Goal: Transaction & Acquisition: Purchase product/service

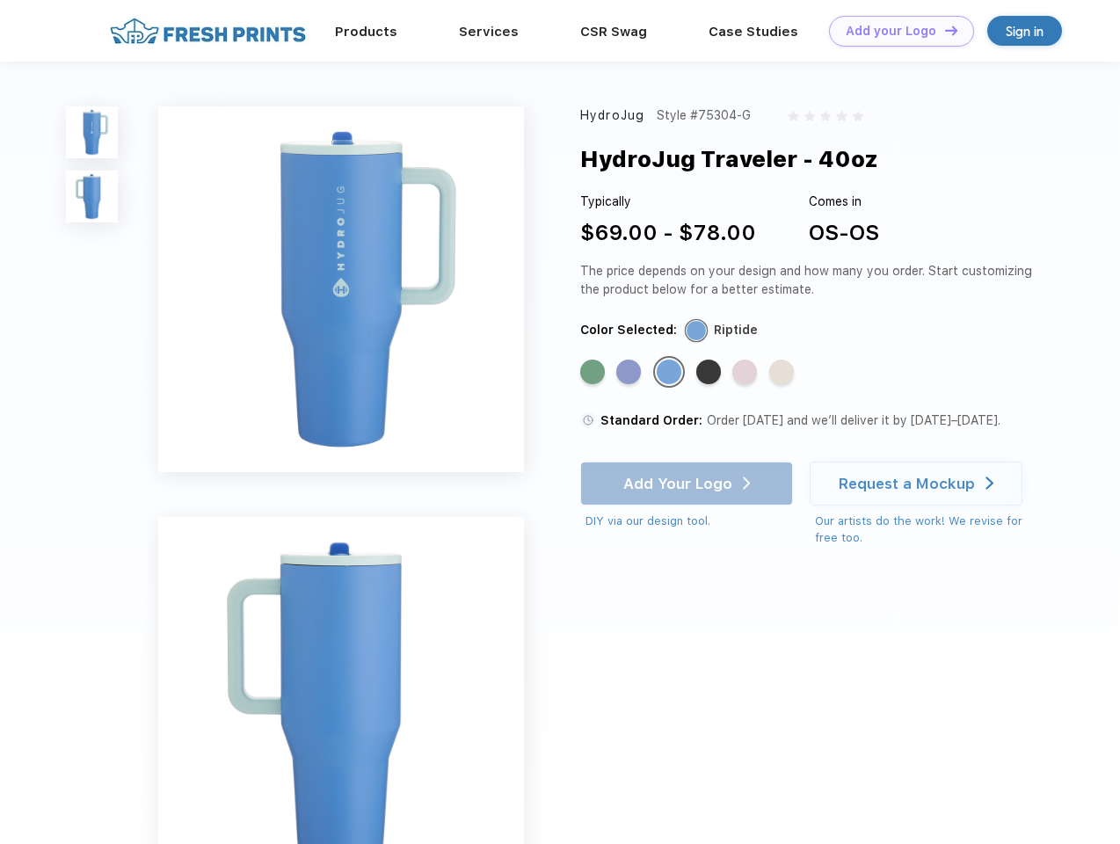
click at [895, 31] on link "Add your Logo Design Tool" at bounding box center [901, 31] width 145 height 31
click at [0, 0] on div "Design Tool" at bounding box center [0, 0] width 0 height 0
click at [944, 30] on link "Add your Logo Design Tool" at bounding box center [901, 31] width 145 height 31
click at [92, 132] on img at bounding box center [92, 132] width 52 height 52
click at [92, 197] on img at bounding box center [92, 197] width 52 height 52
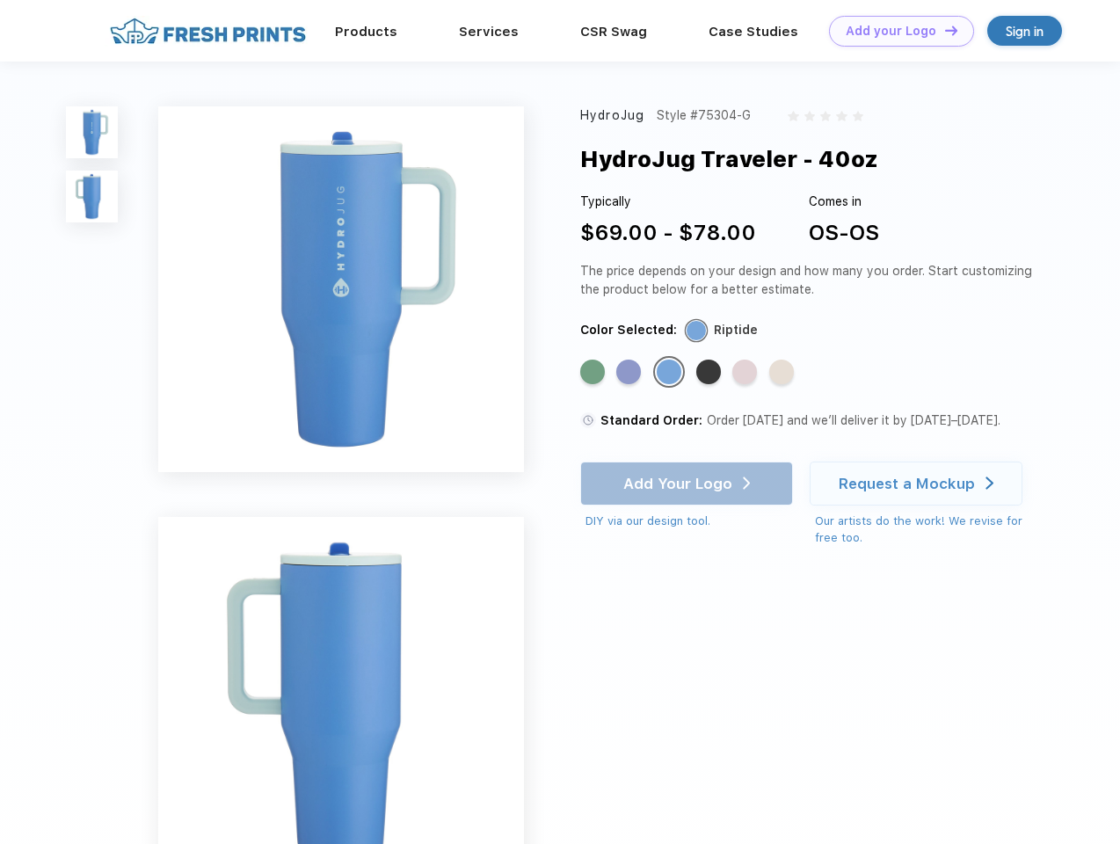
click at [594, 373] on div "Standard Color" at bounding box center [592, 372] width 25 height 25
click at [630, 373] on div "Standard Color" at bounding box center [628, 372] width 25 height 25
click at [671, 373] on div "Standard Color" at bounding box center [669, 372] width 25 height 25
click at [711, 373] on div "Standard Color" at bounding box center [708, 372] width 25 height 25
click at [747, 373] on div "Standard Color" at bounding box center [744, 372] width 25 height 25
